Goal: Task Accomplishment & Management: Complete application form

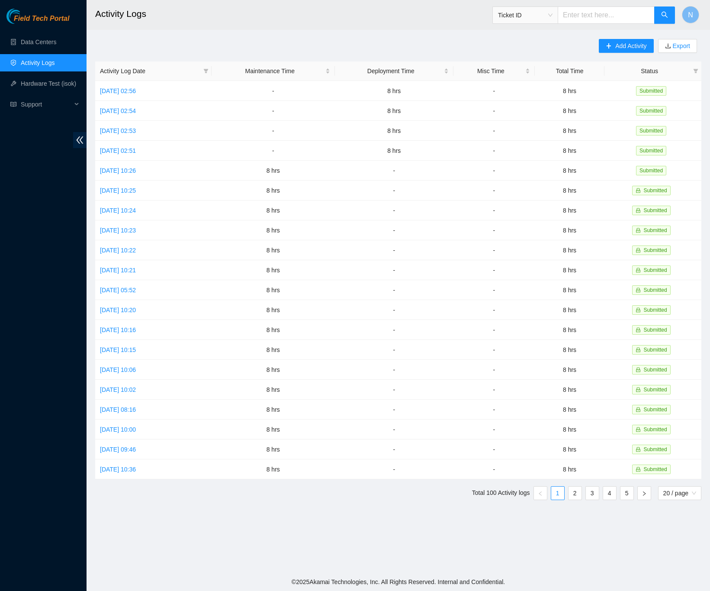
click at [244, 47] on div "Add Activity Export Activity Log Date Maintenance Time Deployment Time Misc Tim…" at bounding box center [398, 273] width 606 height 468
click at [606, 45] on icon "plus" at bounding box center [609, 46] width 6 height 6
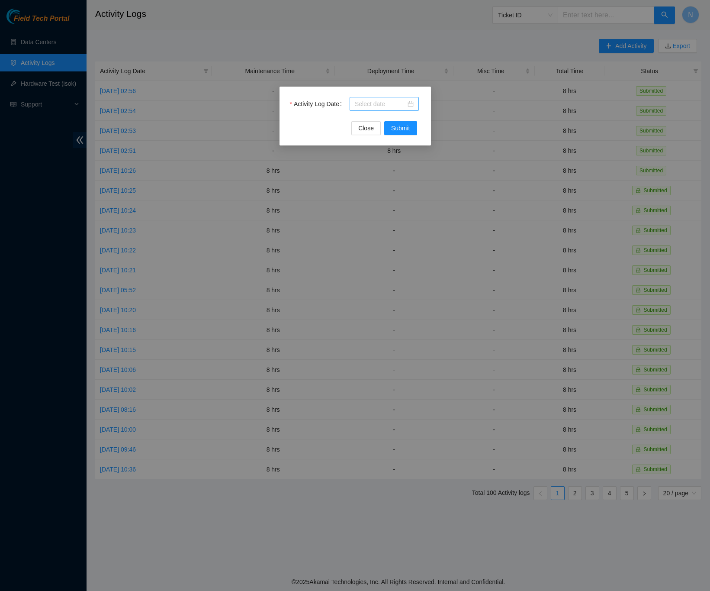
click at [413, 105] on div at bounding box center [384, 104] width 59 height 10
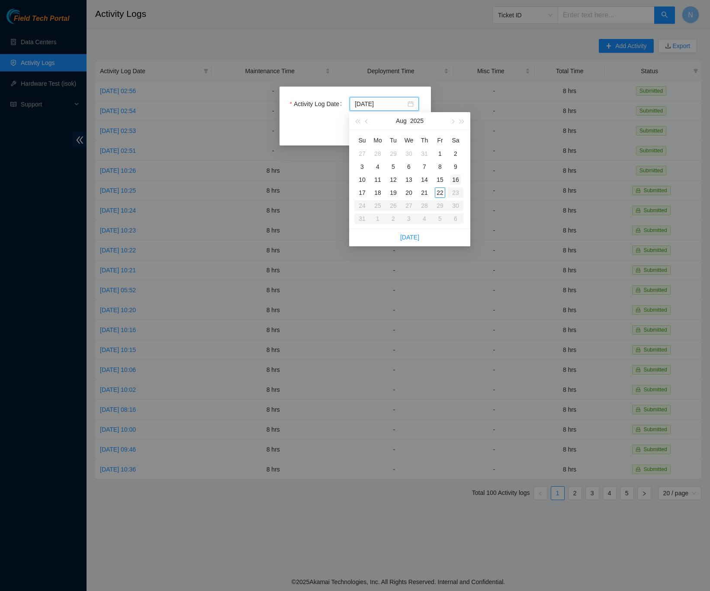
type input "[DATE]"
click at [440, 193] on div "22" at bounding box center [440, 192] width 10 height 10
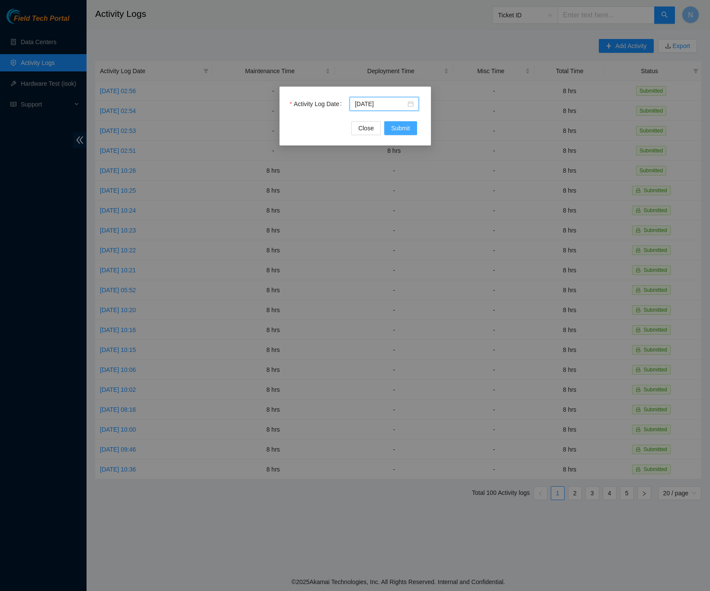
click at [406, 129] on span "Submit" at bounding box center [400, 128] width 19 height 10
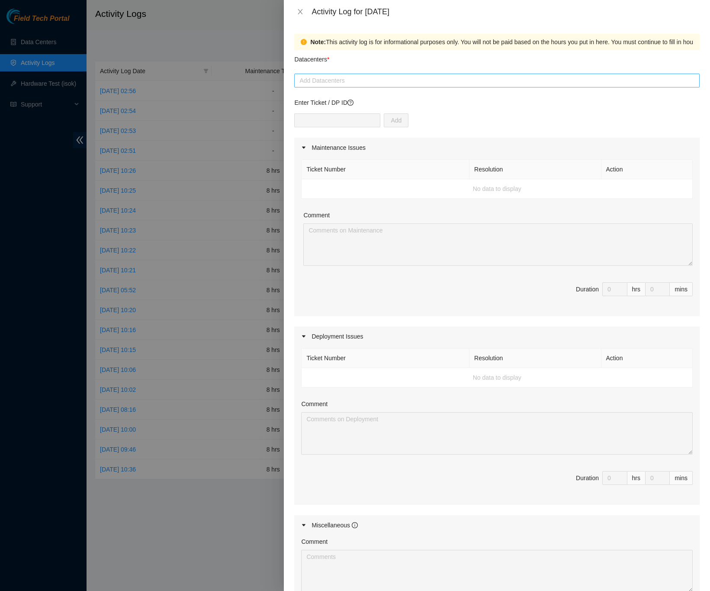
click at [323, 80] on div at bounding box center [497, 80] width 401 height 10
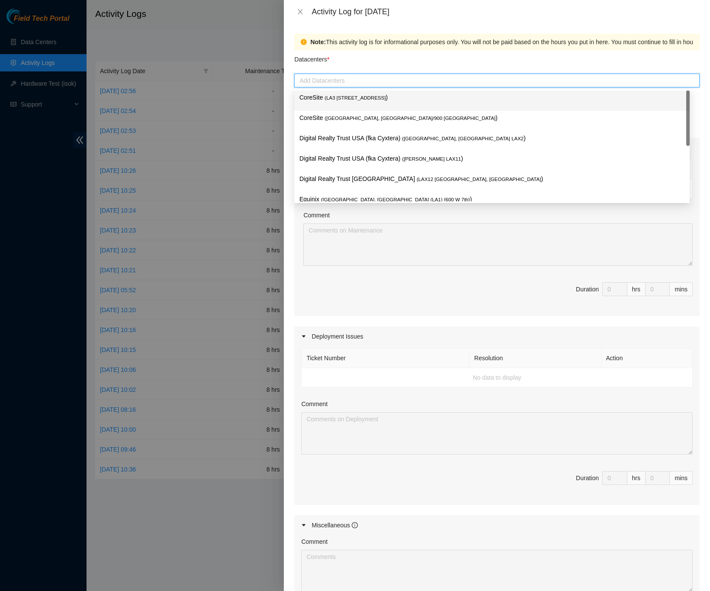
click at [355, 98] on span "( LA3 [STREET_ADDRESS]" at bounding box center [355, 97] width 61 height 5
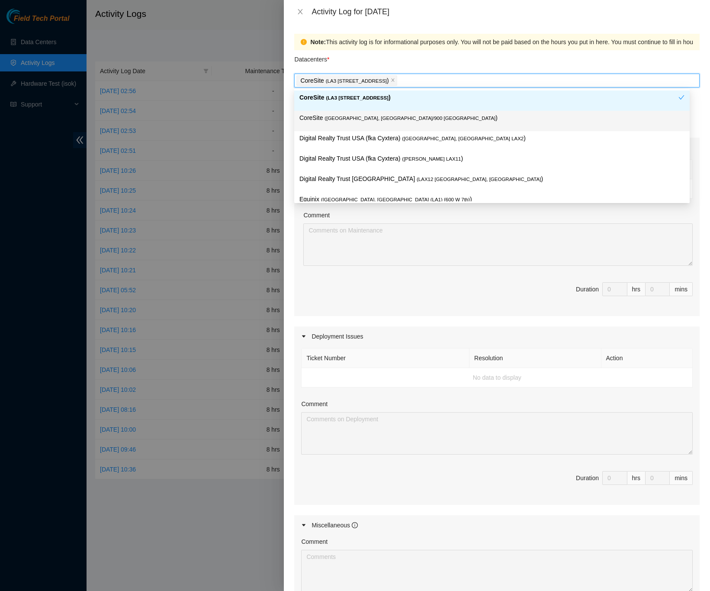
click at [697, 119] on div "Note: This activity log is for informational purposes only. You will not be pai…" at bounding box center [497, 306] width 426 height 567
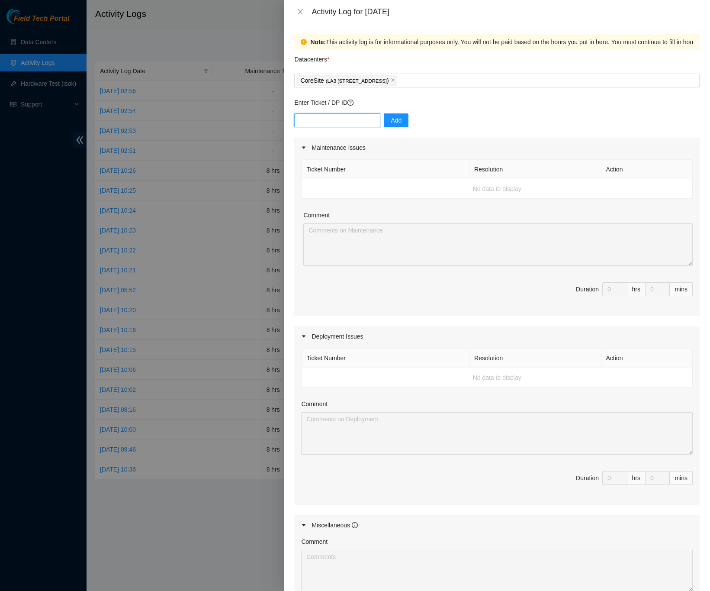
click at [356, 125] on input "text" at bounding box center [337, 120] width 86 height 14
type input "DP79405"
click at [399, 121] on button "Add" at bounding box center [396, 120] width 25 height 14
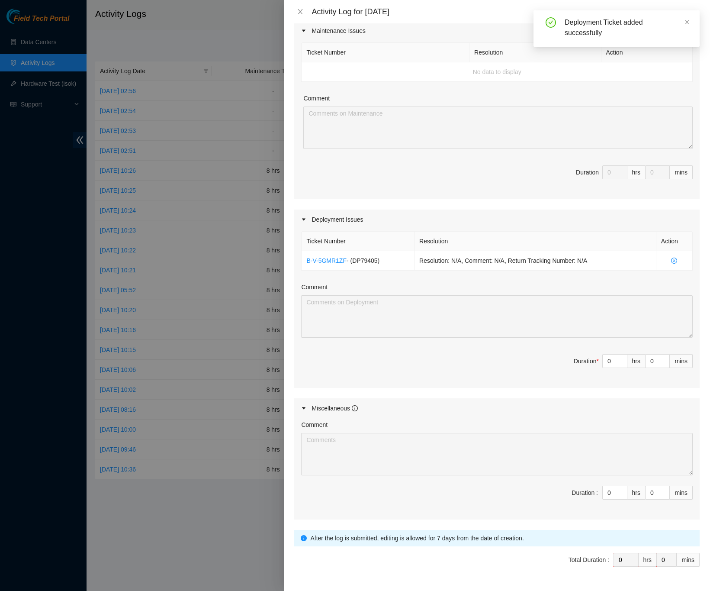
scroll to position [144, 0]
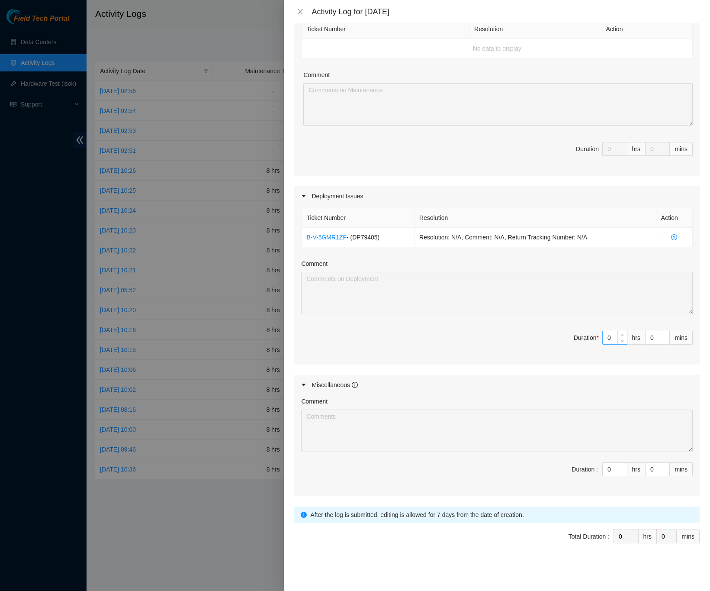
click at [604, 338] on input "0" at bounding box center [615, 337] width 24 height 13
type input "8"
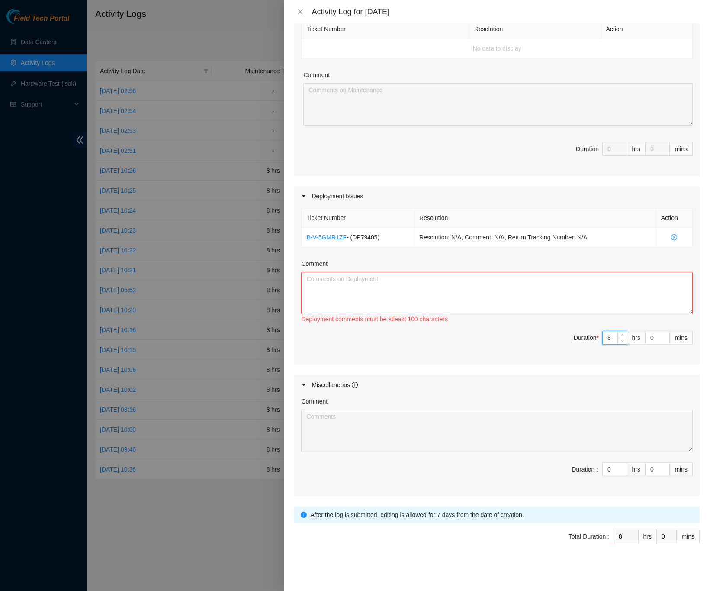
type input "8"
click at [469, 282] on textarea "Comment" at bounding box center [497, 293] width 392 height 42
paste textarea "DP79405 -Took out pallets and trash from office area -Installed side rails on s…"
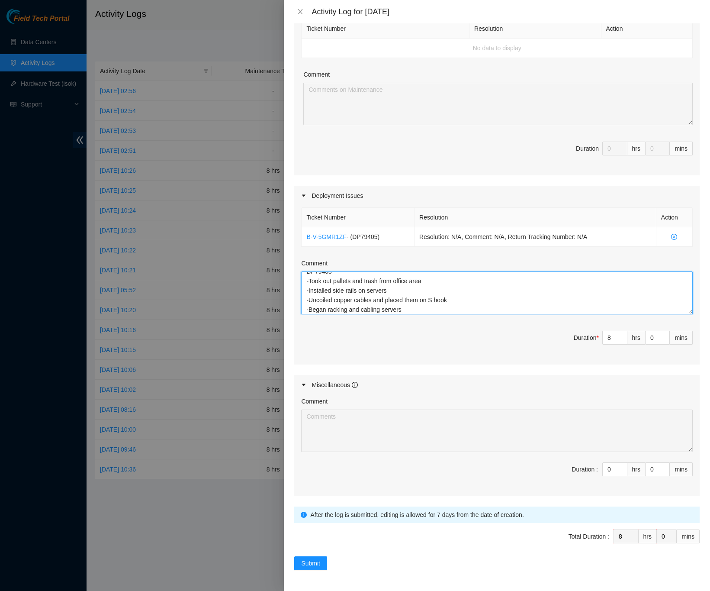
scroll to position [0, 0]
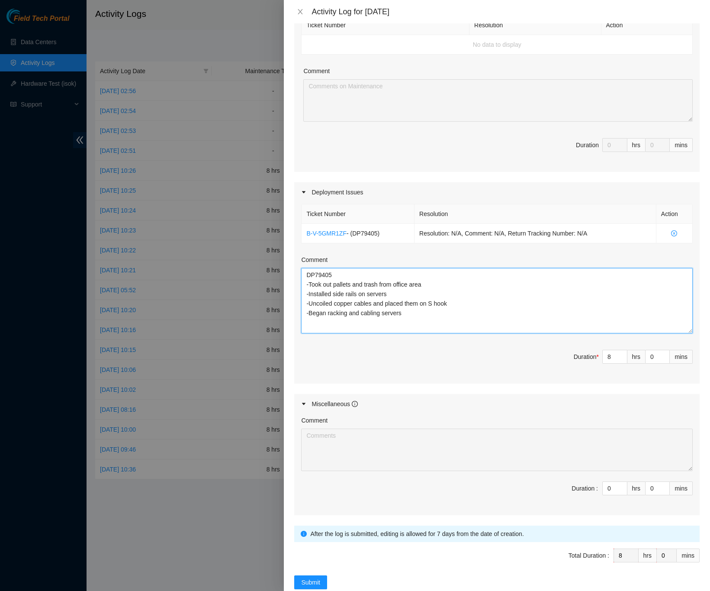
drag, startPoint x: 677, startPoint y: 312, endPoint x: 683, endPoint y: 333, distance: 22.3
click at [685, 334] on div "Ticket Number Resolution Action B-V-5GMR1ZF - ( DP79405 ) Resolution: N/A, Comm…" at bounding box center [497, 292] width 406 height 181
type textarea "DP79405 -Took out pallets and trash from office area -Installed side rails on s…"
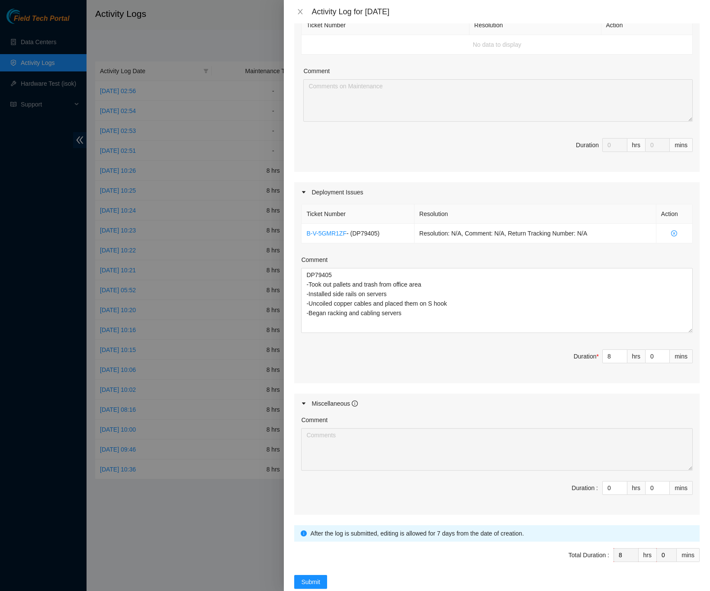
click at [693, 297] on div "Note: This activity log is for informational purposes only. You will not be pai…" at bounding box center [497, 306] width 426 height 567
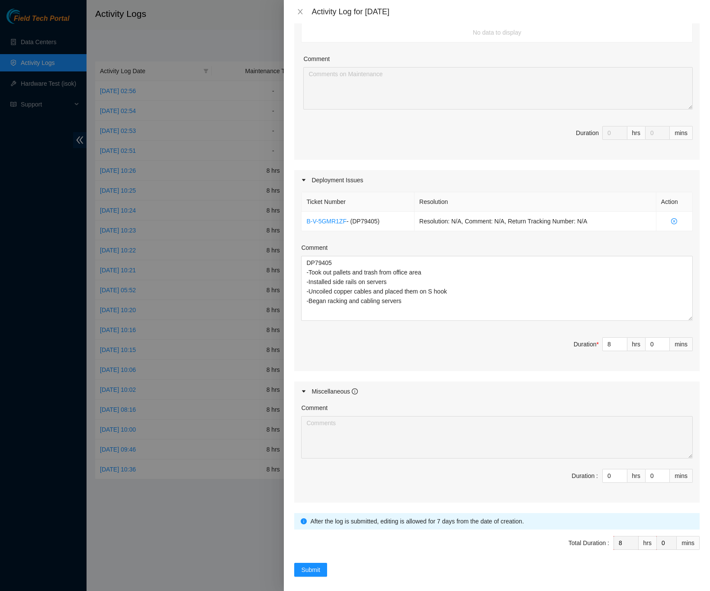
scroll to position [166, 0]
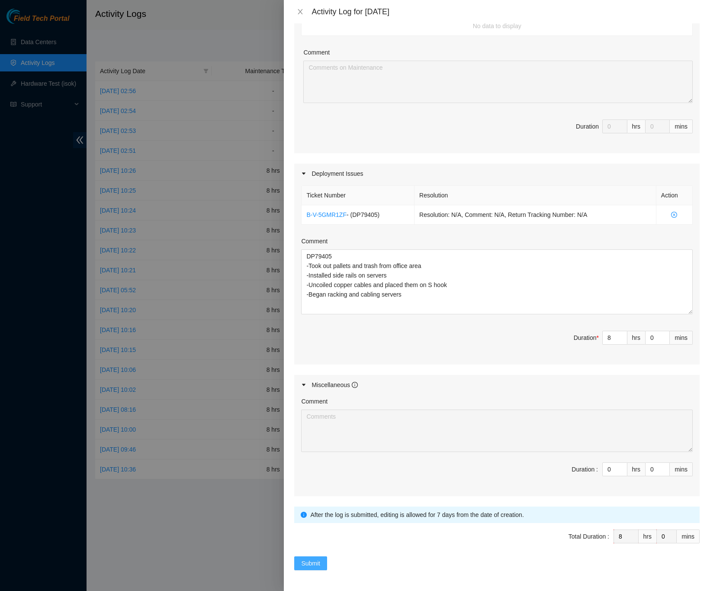
click at [319, 565] on span "Submit" at bounding box center [310, 563] width 19 height 10
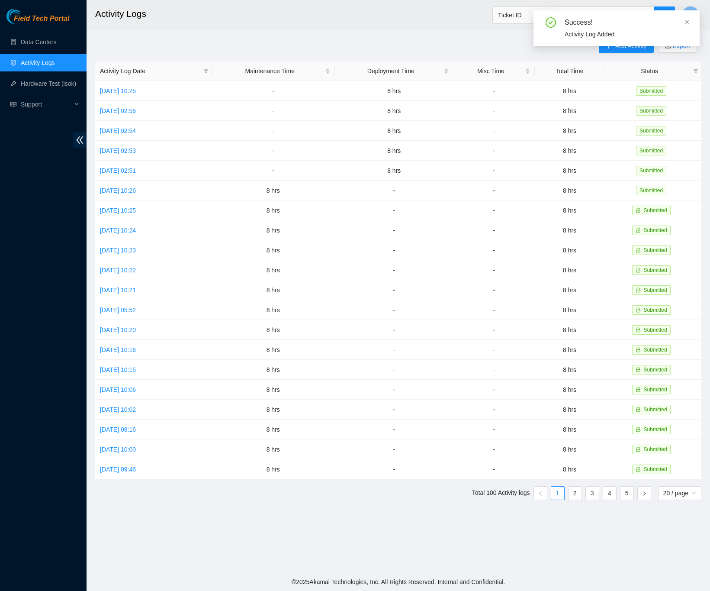
click at [408, 41] on div "Add Activity Export Activity Log Date Maintenance Time Deployment Time Misc Tim…" at bounding box center [398, 273] width 606 height 468
click at [53, 40] on link "Data Centers" at bounding box center [38, 42] width 35 height 7
